Goal: Task Accomplishment & Management: Use online tool/utility

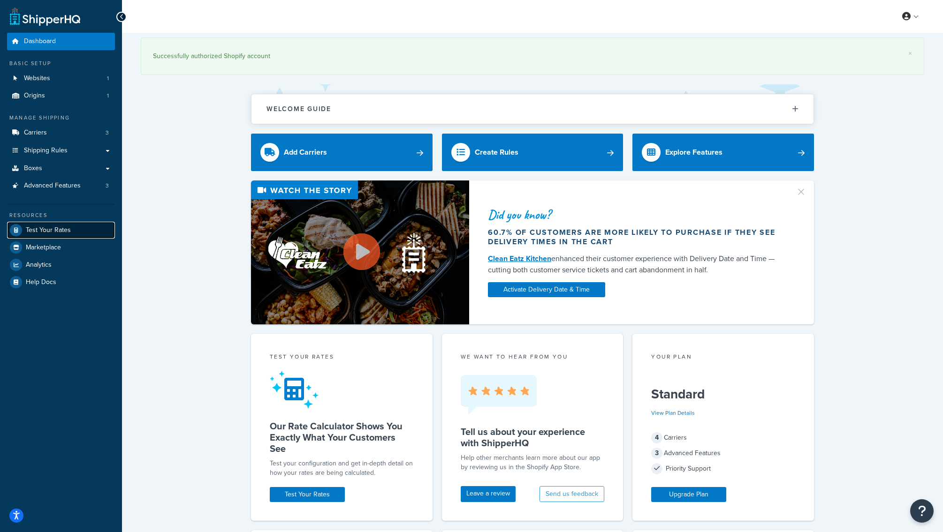
click at [65, 226] on span "Test Your Rates" at bounding box center [48, 230] width 45 height 8
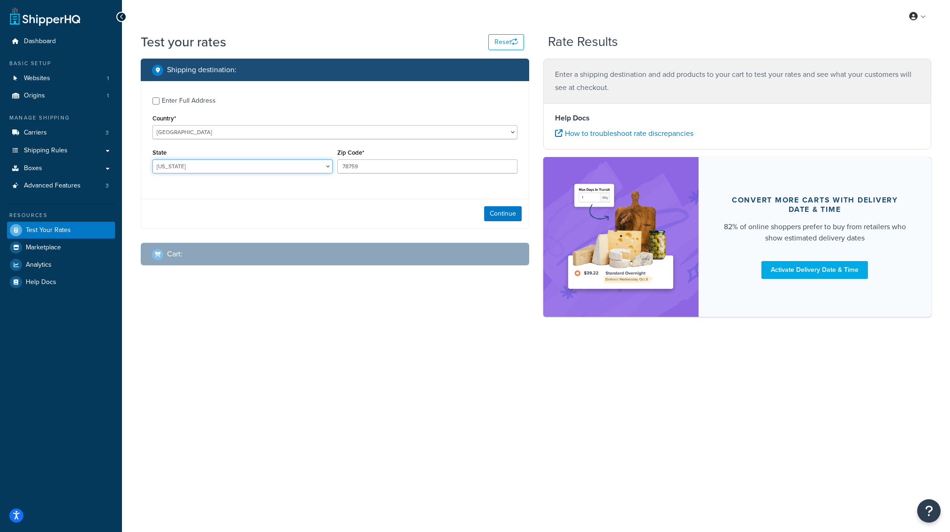
click at [184, 168] on select "Alabama Alaska American Samoa Arizona Arkansas Armed Forces Americas Armed Forc…" at bounding box center [242, 166] width 180 height 14
select select "GA"
click at [152, 159] on select "Alabama Alaska American Samoa Arizona Arkansas Armed Forces Americas Armed Forc…" at bounding box center [242, 166] width 180 height 14
click at [360, 167] on input "78759" at bounding box center [427, 166] width 180 height 14
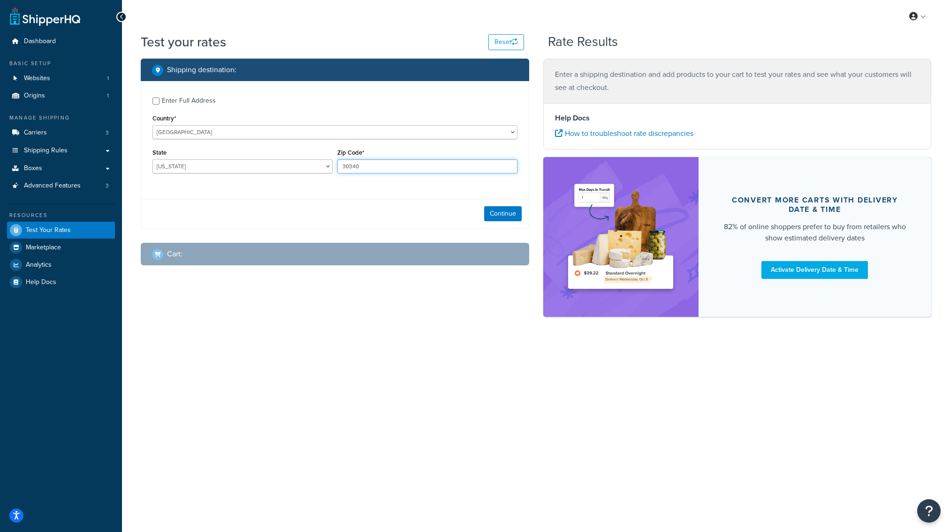
type input "30340"
click at [323, 207] on div "Continue" at bounding box center [334, 214] width 387 height 30
click at [504, 209] on button "Continue" at bounding box center [503, 213] width 38 height 15
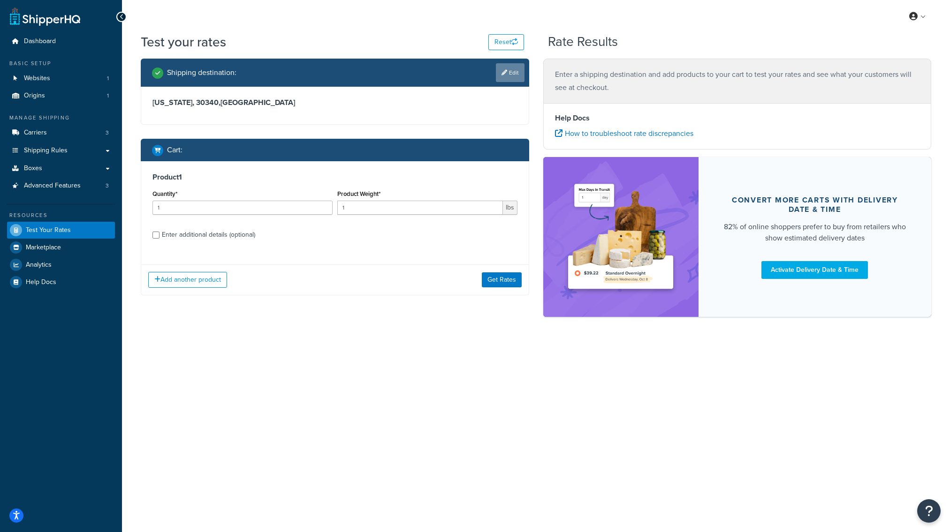
click at [509, 72] on link "Edit" at bounding box center [510, 72] width 29 height 19
select select "GA"
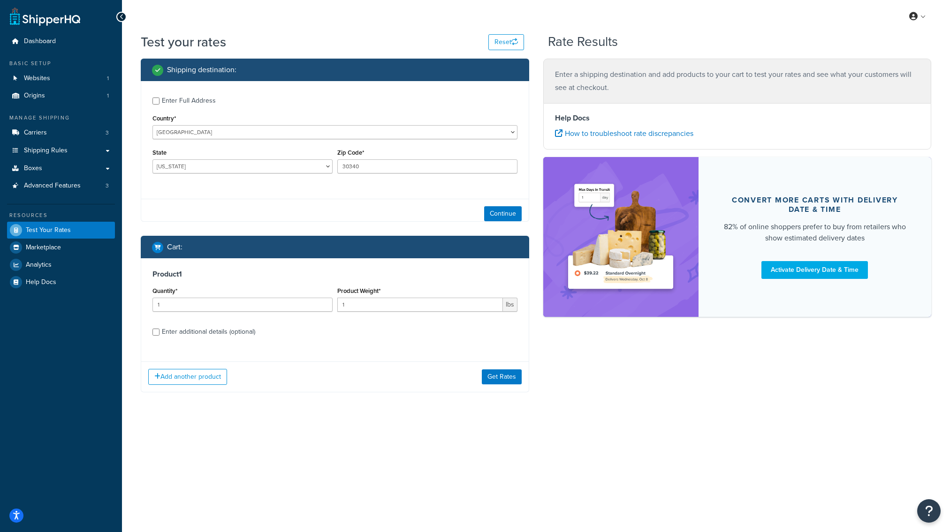
click at [201, 100] on div "Enter Full Address" at bounding box center [189, 100] width 54 height 13
click at [159, 100] on input "Enter Full Address" at bounding box center [155, 101] width 7 height 7
checkbox input "true"
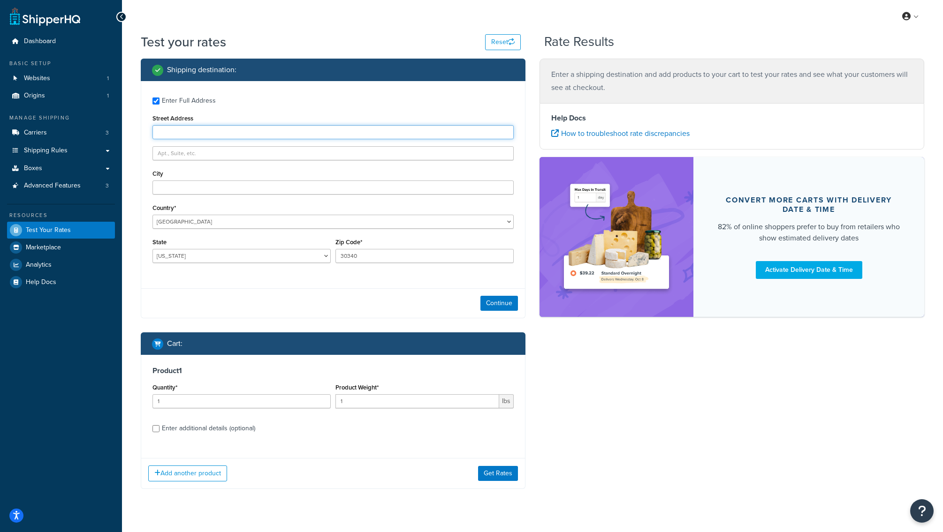
click at [199, 129] on input "Street Address" at bounding box center [332, 132] width 361 height 14
type input "3121 Presidential Dr"
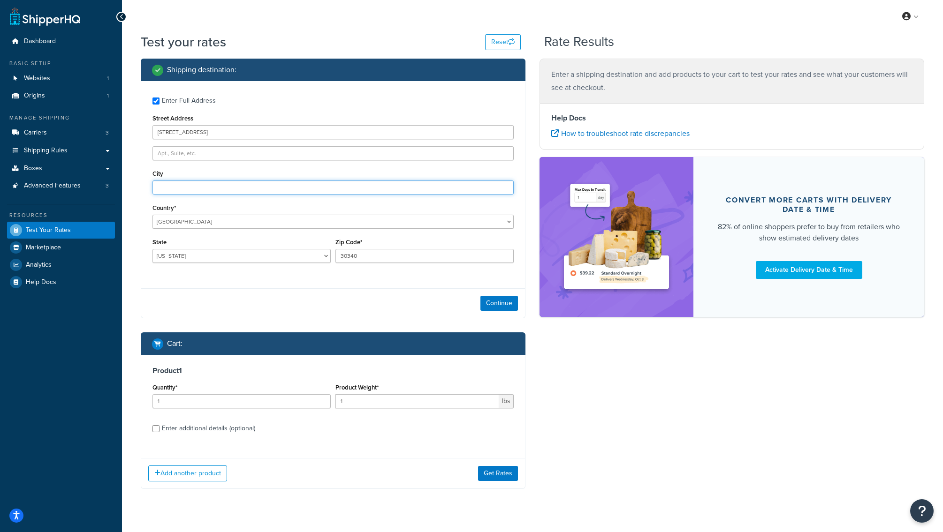
type input "Atlanta"
click at [499, 303] on button "Continue" at bounding box center [499, 303] width 38 height 15
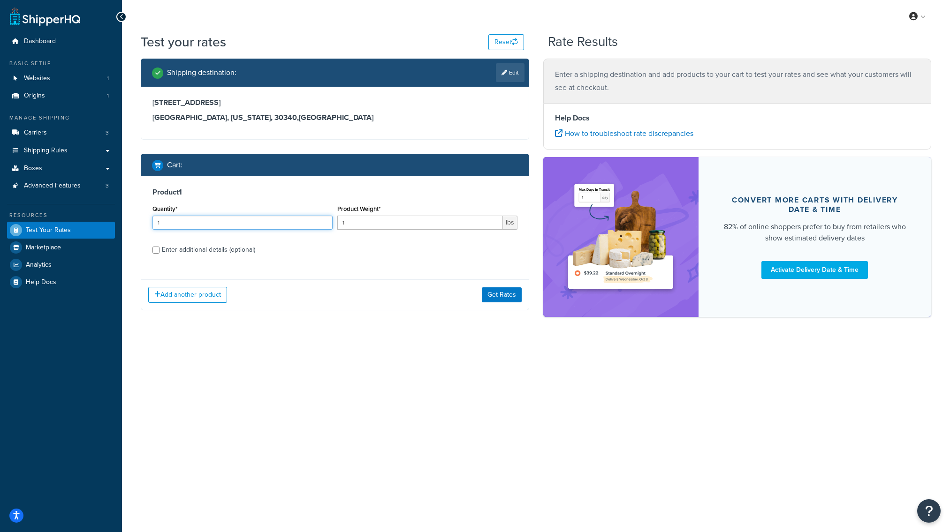
click at [305, 225] on input "1" at bounding box center [242, 223] width 180 height 14
click at [396, 224] on input "1" at bounding box center [420, 223] width 166 height 14
type input "8"
click at [231, 250] on div "Enter additional details (optional)" at bounding box center [208, 249] width 93 height 13
click at [159, 250] on input "Enter additional details (optional)" at bounding box center [155, 250] width 7 height 7
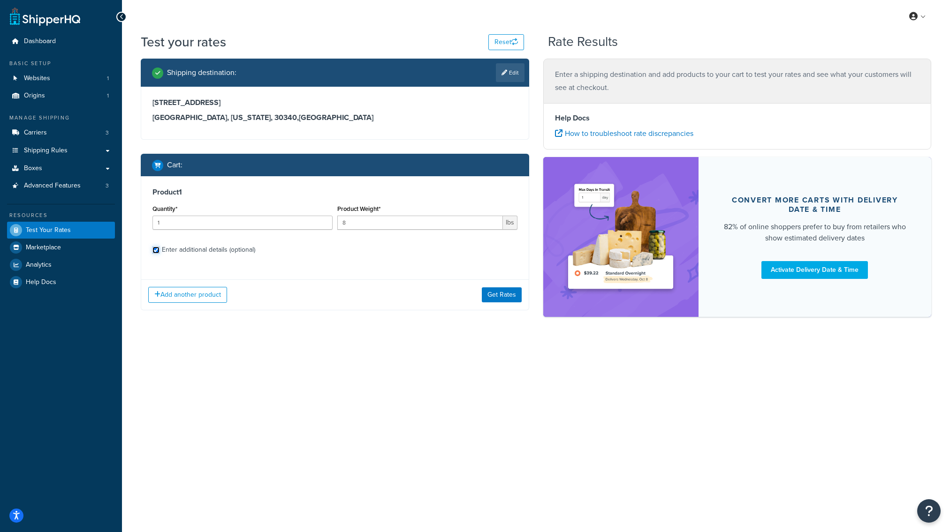
checkbox input "true"
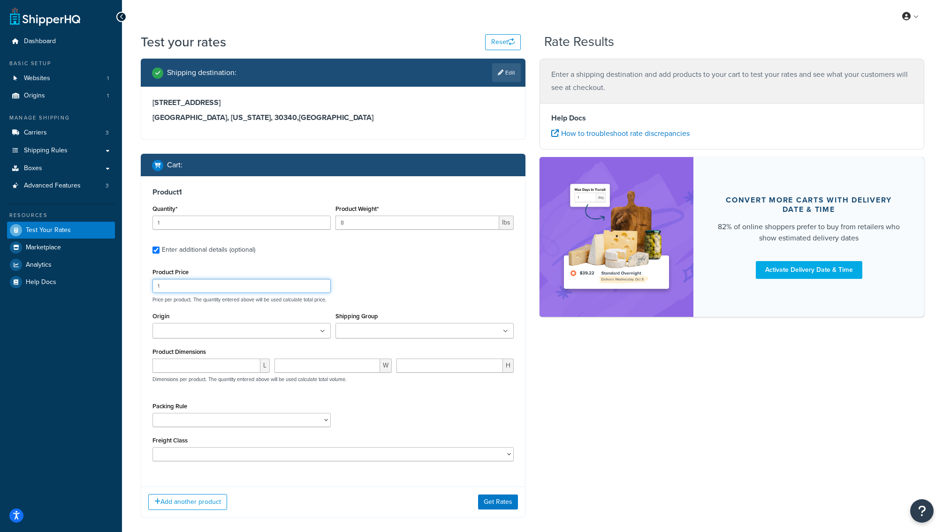
click at [260, 292] on input "1" at bounding box center [241, 286] width 178 height 14
type input "209"
click at [283, 338] on ul at bounding box center [241, 330] width 178 height 15
click at [284, 335] on ul at bounding box center [241, 330] width 178 height 15
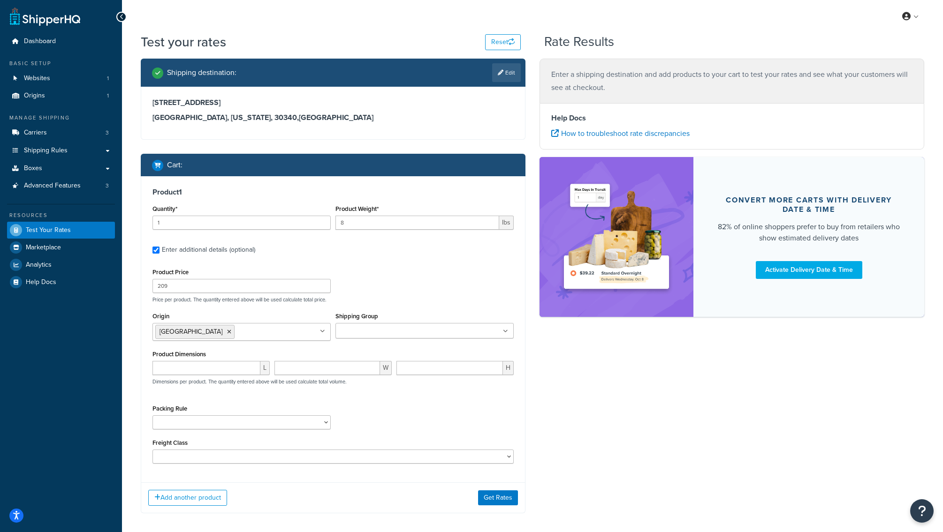
click at [357, 331] on input "Shipping Group" at bounding box center [379, 331] width 83 height 10
click at [234, 372] on input "number" at bounding box center [206, 368] width 108 height 14
paste input "23.6"
type input "23.6"
click at [298, 367] on input "number" at bounding box center [327, 368] width 106 height 14
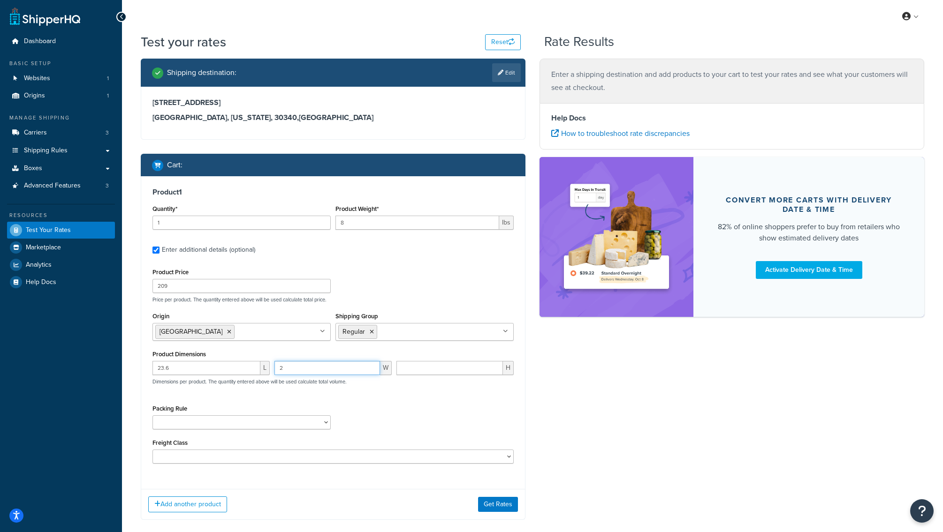
type input "2"
click at [415, 367] on input "number" at bounding box center [449, 368] width 106 height 14
click at [420, 367] on input "number" at bounding box center [449, 368] width 106 height 14
paste input "35.4"
type input "35.4"
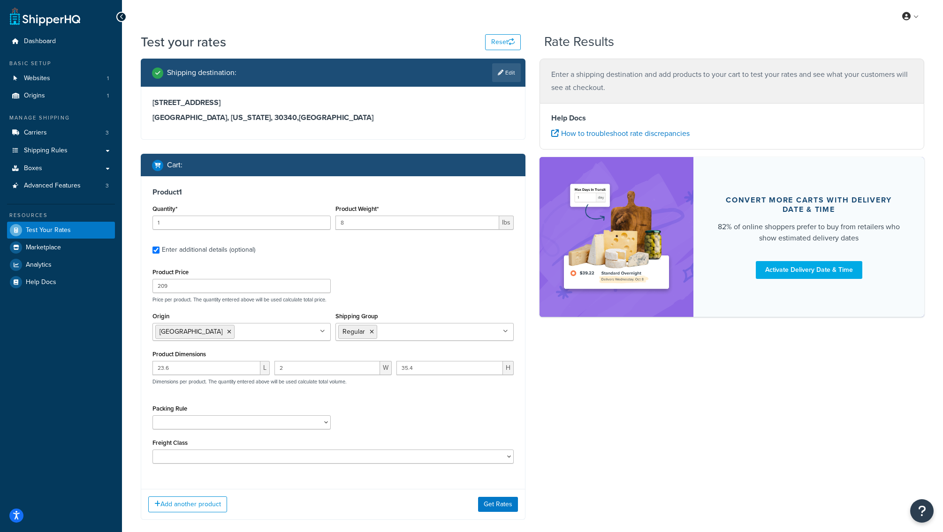
click at [393, 417] on div "Packing Rule" at bounding box center [333, 419] width 366 height 34
click at [502, 505] on button "Get Rates" at bounding box center [498, 504] width 40 height 15
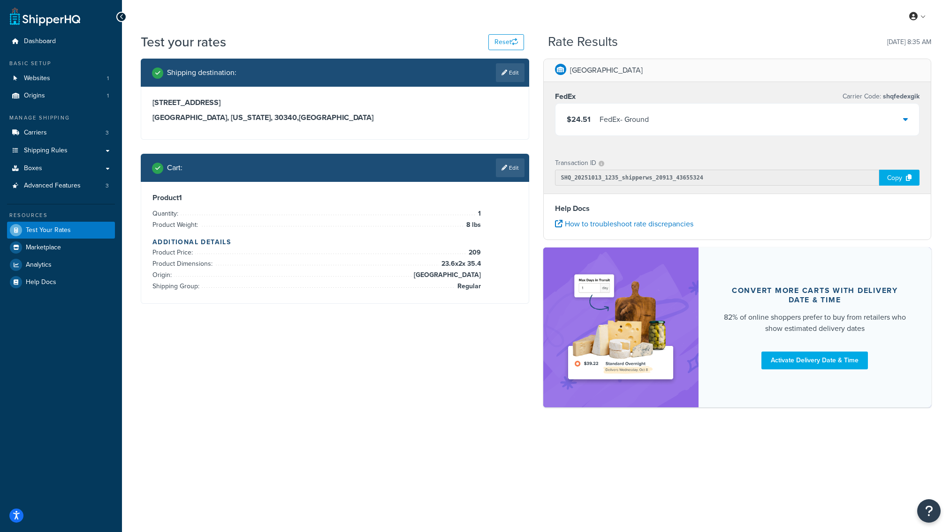
click at [905, 120] on icon at bounding box center [905, 119] width 5 height 8
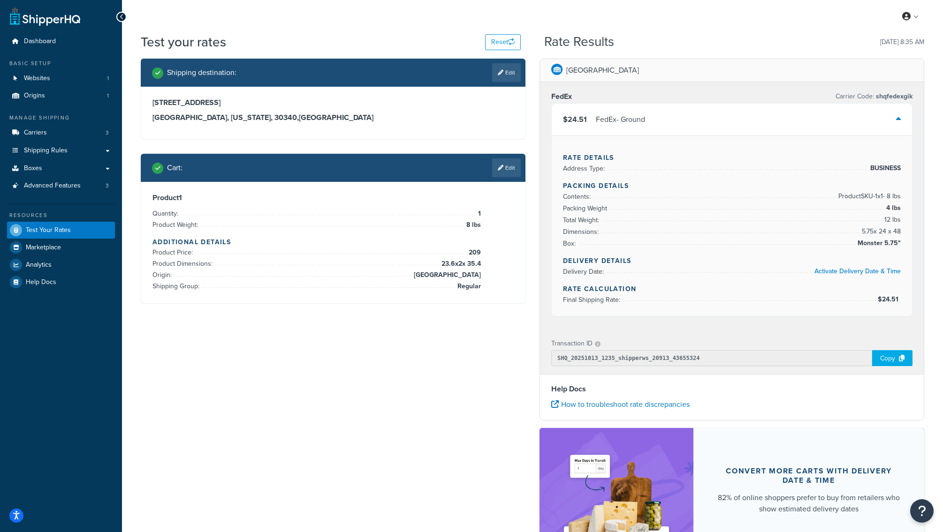
click at [905, 120] on div "$24.51 FedEx - Ground" at bounding box center [731, 120] width 360 height 32
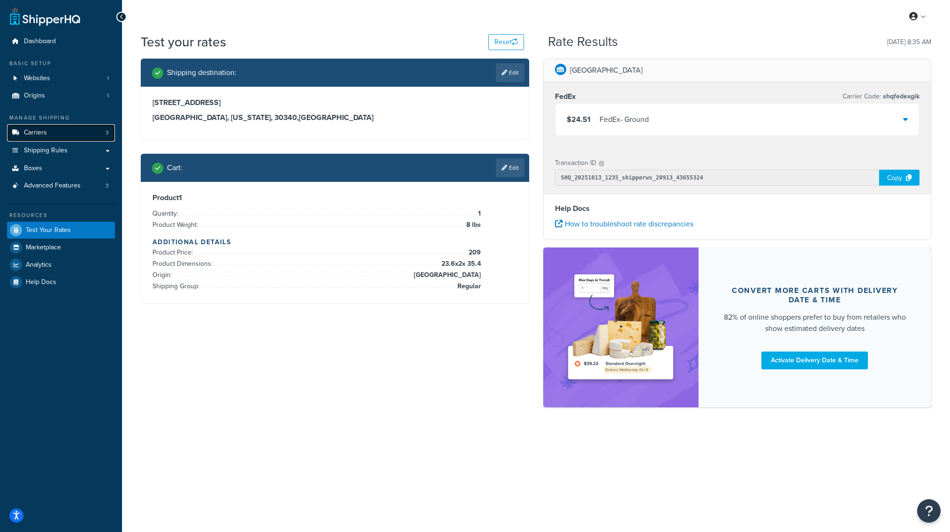
click at [87, 132] on link "Carriers 3" at bounding box center [61, 132] width 108 height 17
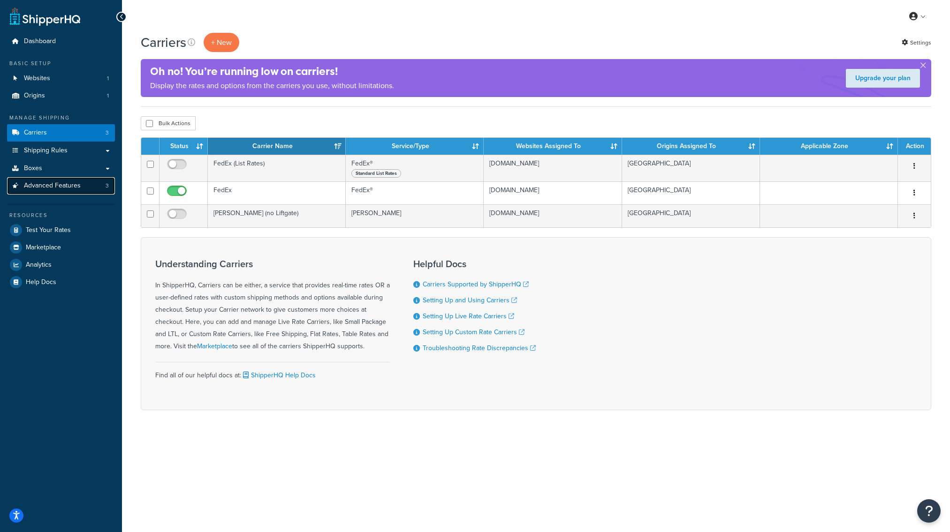
click at [62, 185] on span "Advanced Features" at bounding box center [52, 186] width 57 height 8
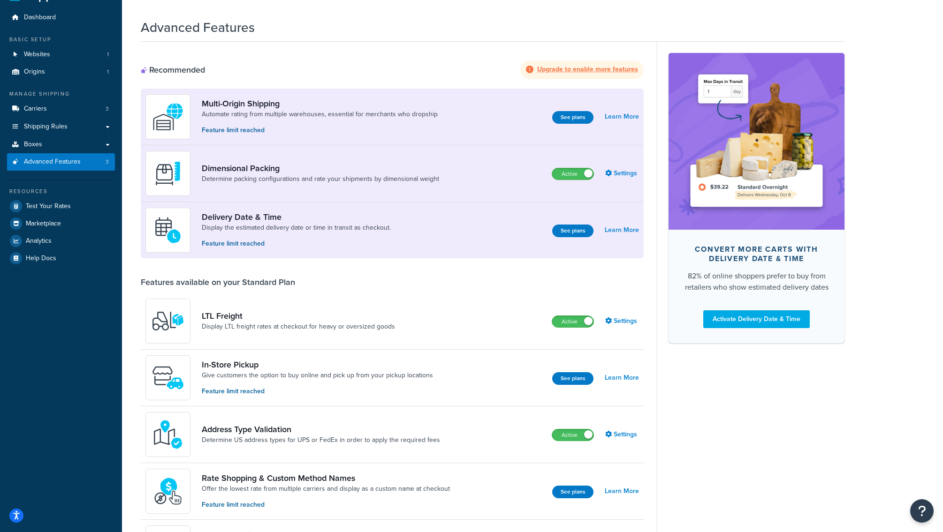
scroll to position [30, 0]
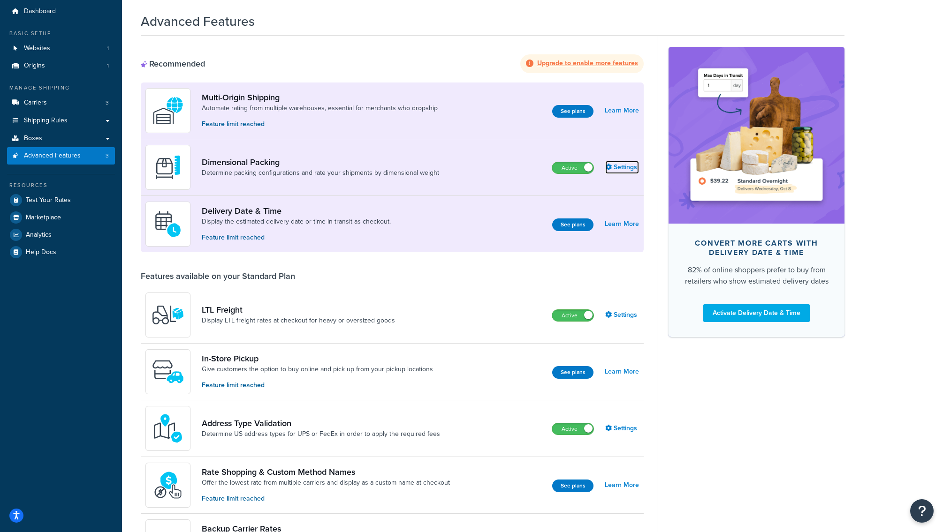
click at [623, 169] on link "Settings" at bounding box center [622, 167] width 34 height 13
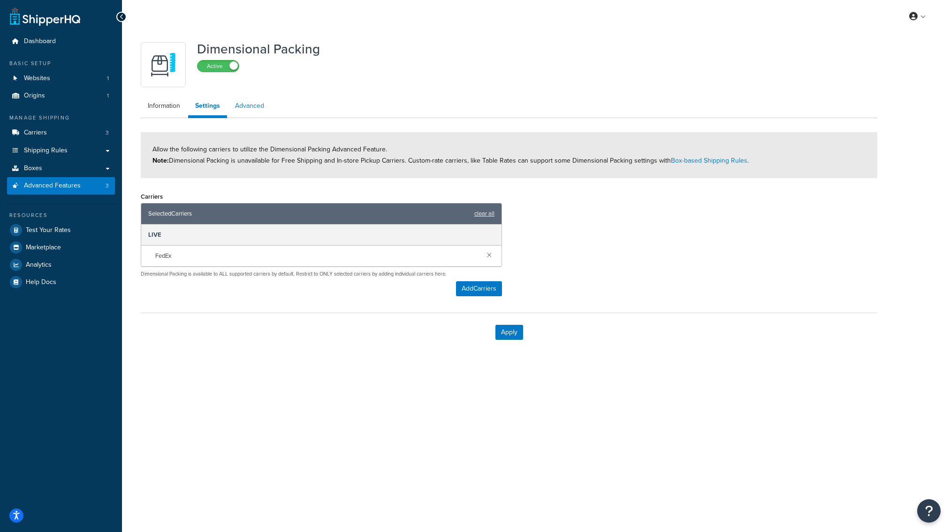
click at [257, 109] on link "Advanced" at bounding box center [249, 106] width 43 height 19
select select "false"
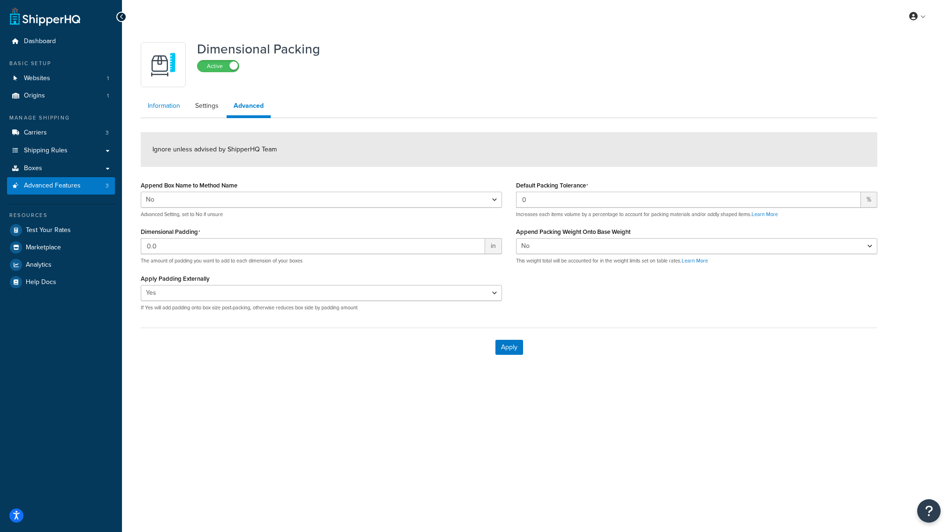
click at [163, 110] on link "Information" at bounding box center [164, 106] width 46 height 19
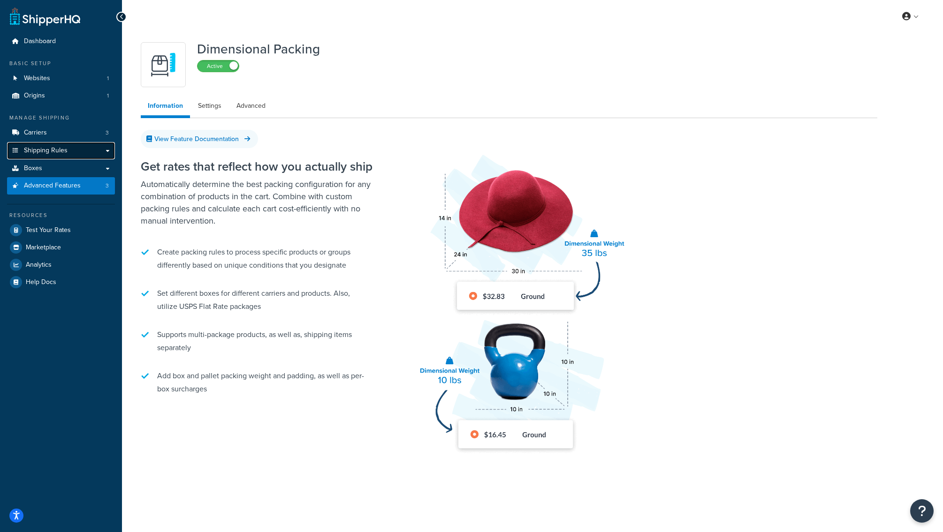
click at [76, 156] on link "Shipping Rules" at bounding box center [61, 150] width 108 height 17
click at [109, 152] on link "Shipping Rules" at bounding box center [61, 150] width 108 height 17
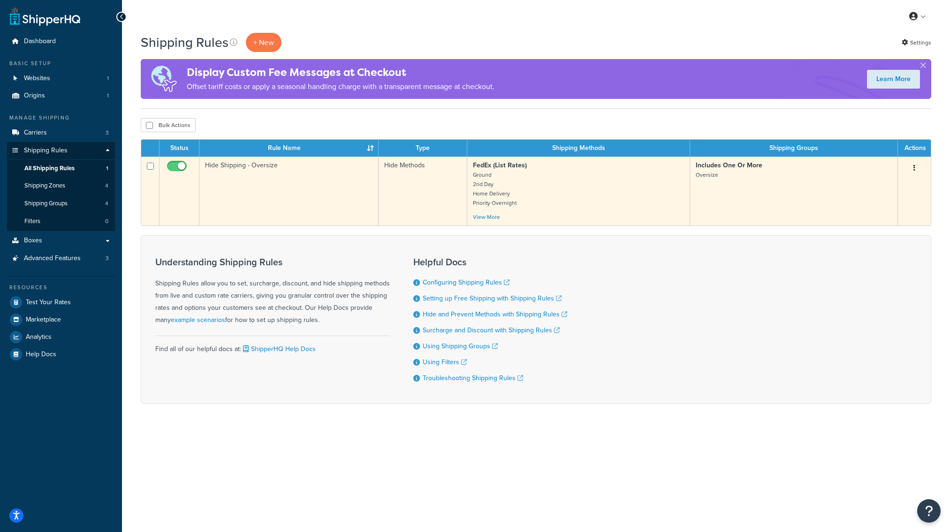
click at [180, 168] on input "checkbox" at bounding box center [178, 169] width 26 height 12
checkbox input "false"
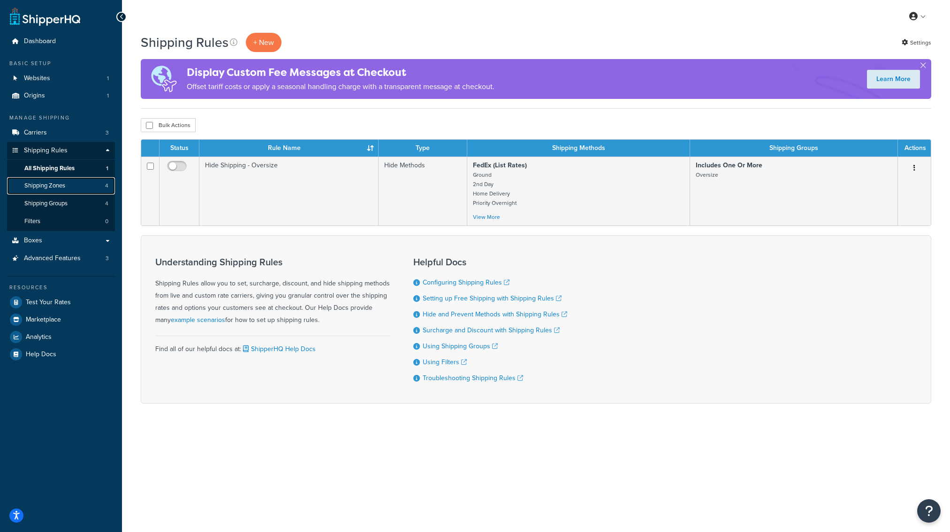
click at [65, 185] on span "Shipping Zones" at bounding box center [44, 186] width 41 height 8
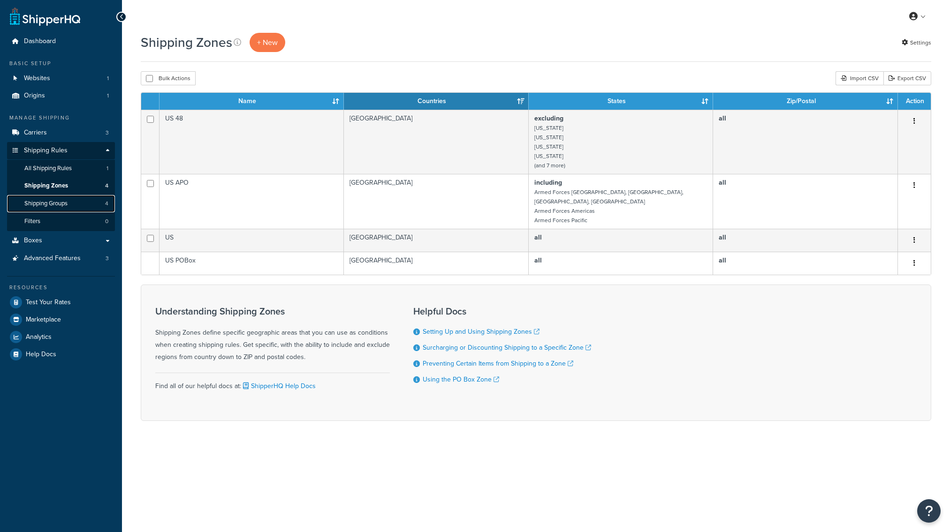
click at [71, 201] on link "Shipping Groups 4" at bounding box center [61, 203] width 108 height 17
